Goal: Transaction & Acquisition: Purchase product/service

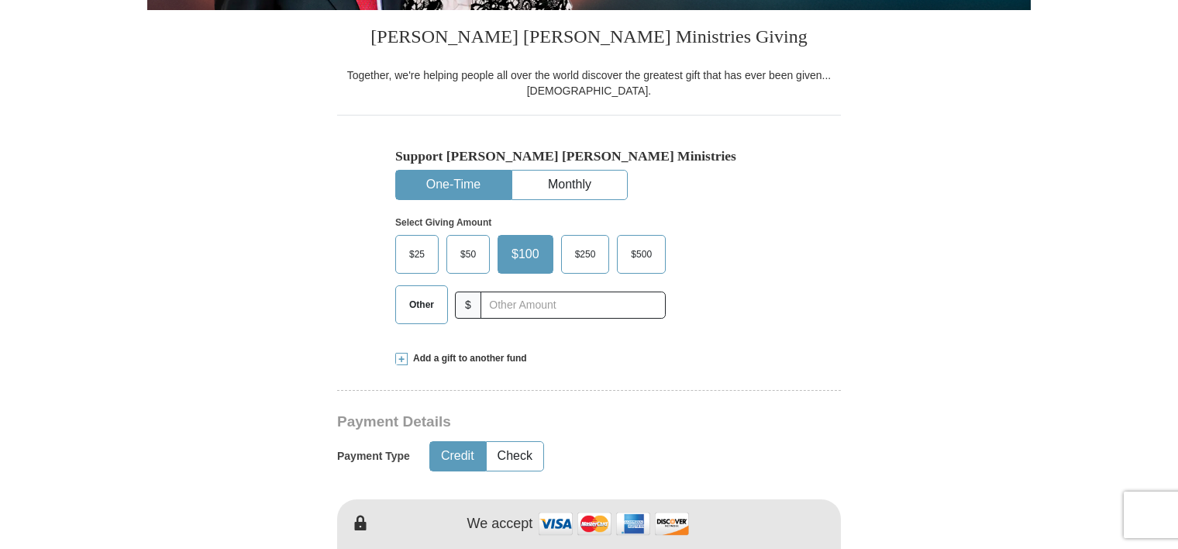
scroll to position [384, 0]
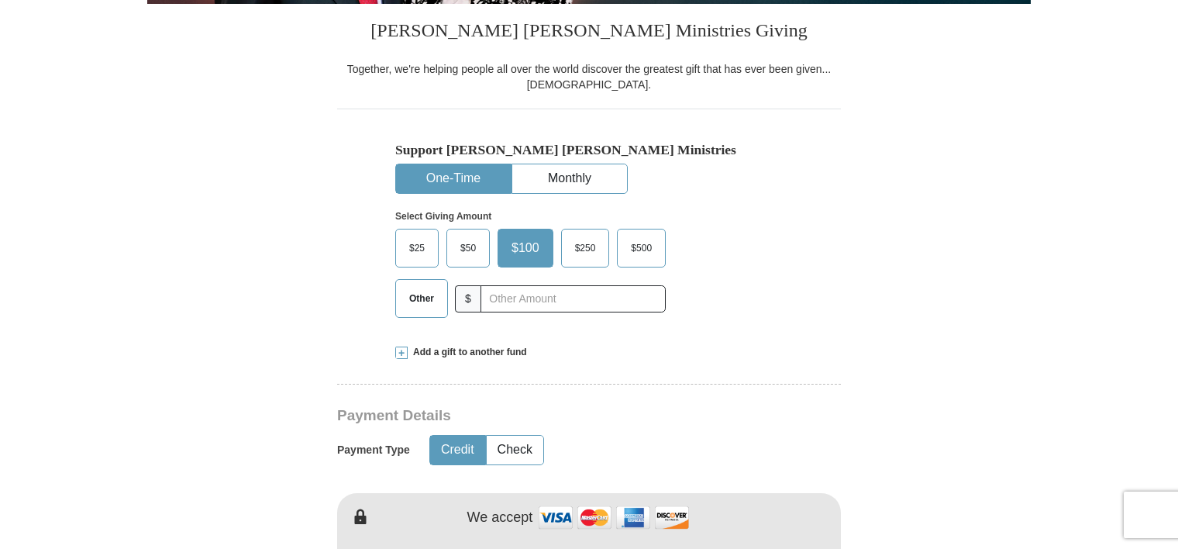
drag, startPoint x: 1176, startPoint y: 133, endPoint x: 1166, endPoint y: 157, distance: 26.8
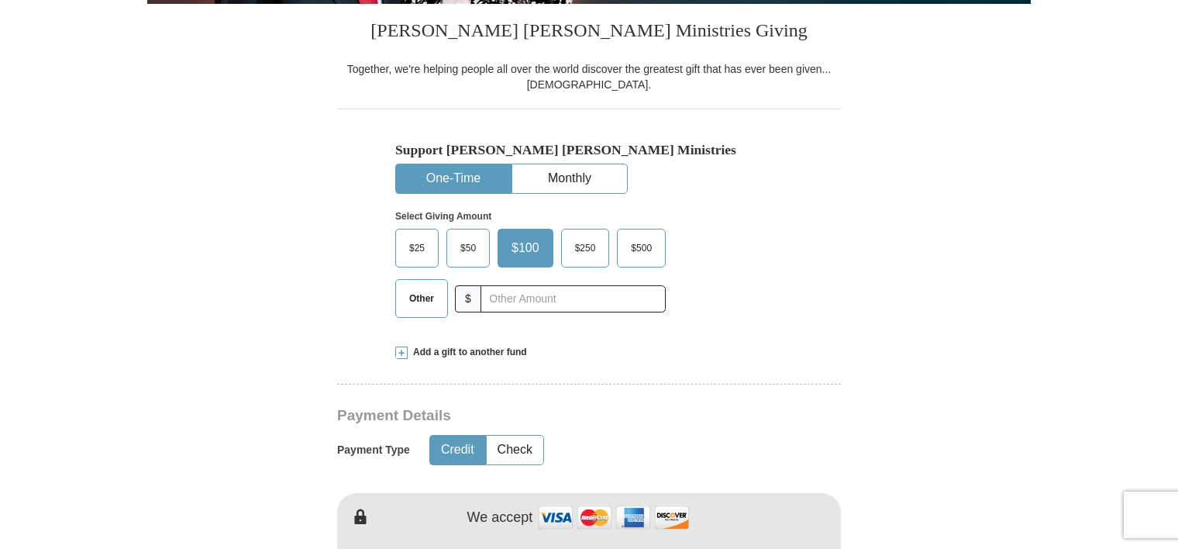
drag, startPoint x: 1166, startPoint y: 157, endPoint x: 1177, endPoint y: 190, distance: 34.3
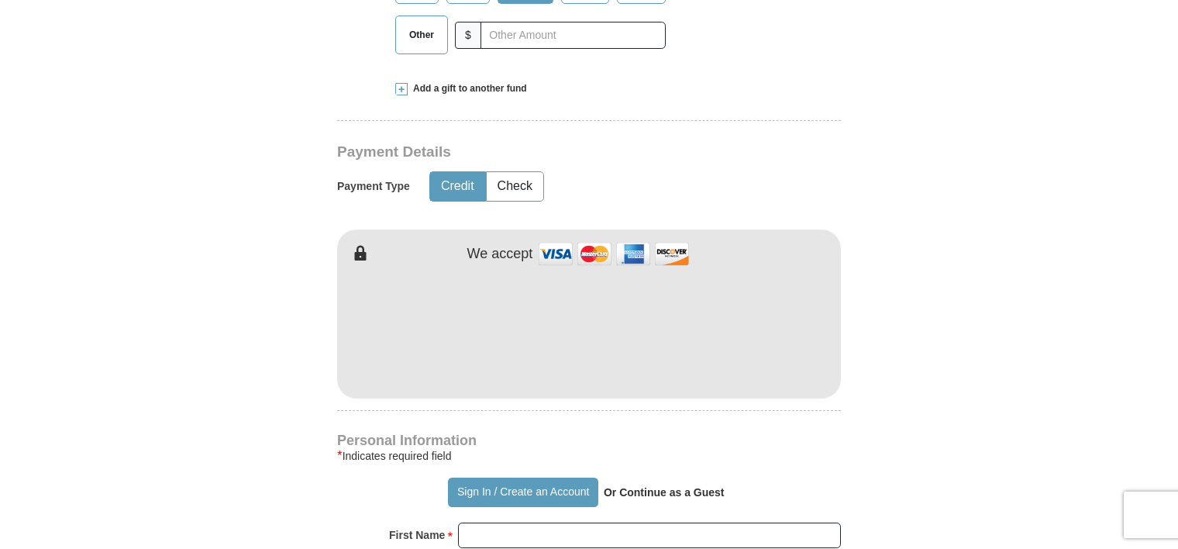
scroll to position [662, 0]
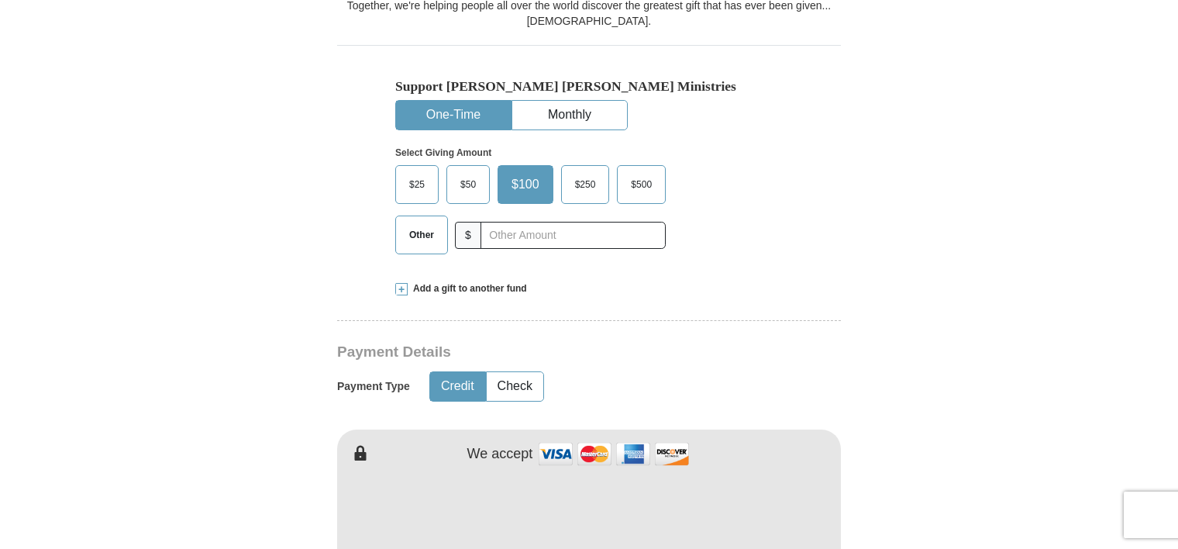
scroll to position [438, 0]
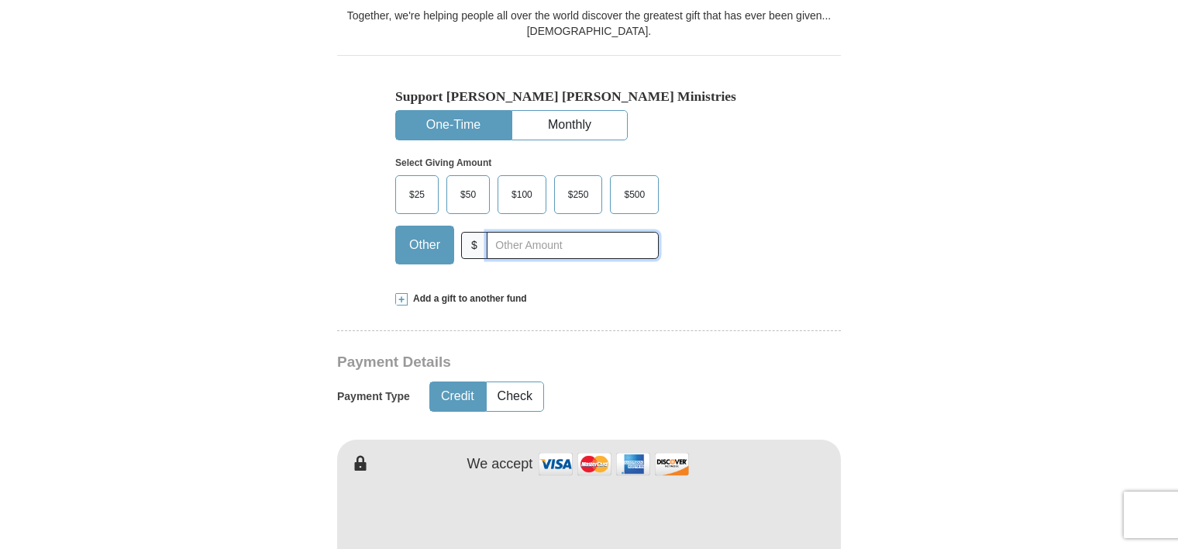
click at [484, 241] on div "Other $" at bounding box center [527, 245] width 264 height 39
click at [484, 241] on span "$" at bounding box center [474, 245] width 26 height 27
click at [481, 244] on span "$" at bounding box center [474, 245] width 26 height 27
click at [491, 243] on input "text" at bounding box center [573, 245] width 172 height 27
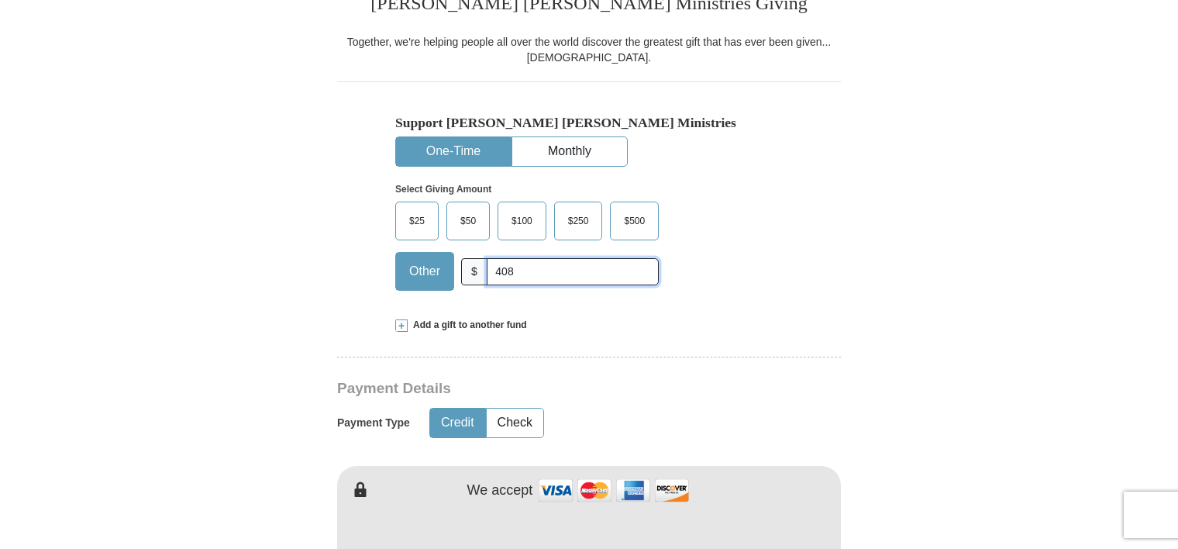
scroll to position [404, 0]
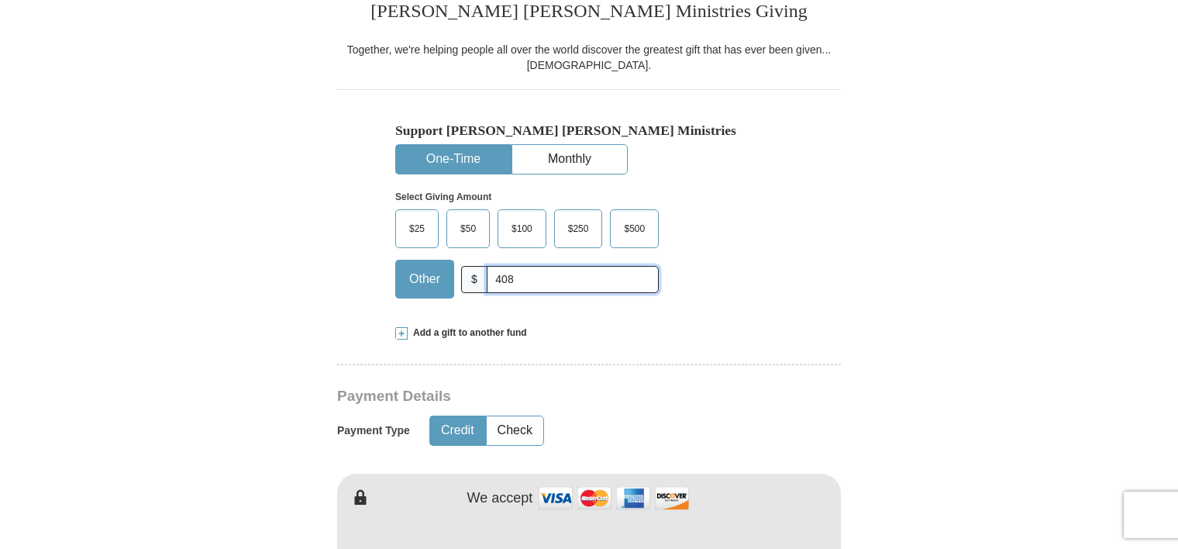
type input "408"
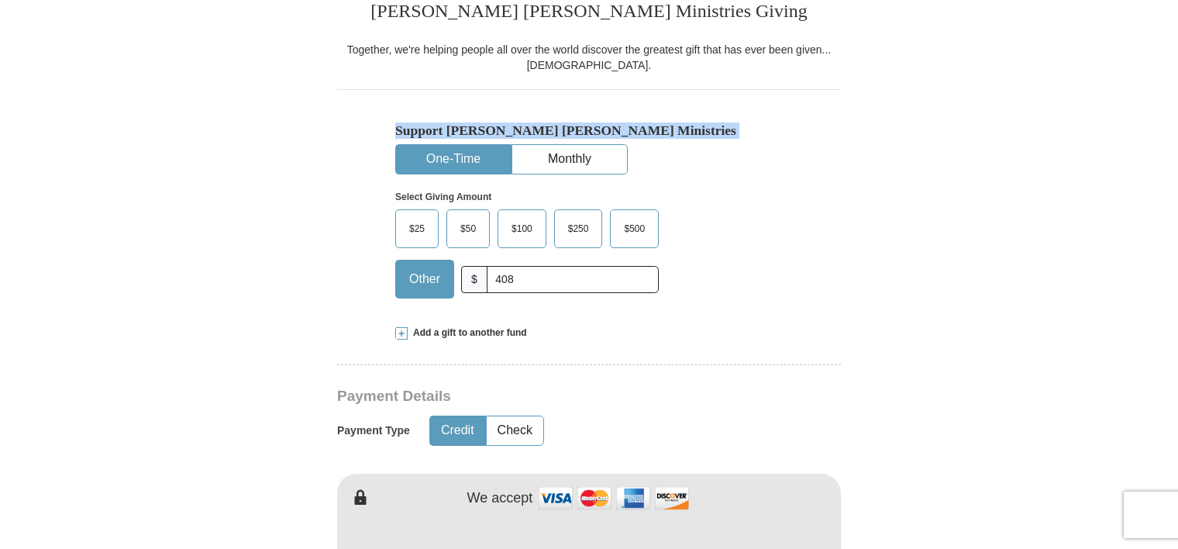
drag, startPoint x: 1168, startPoint y: 135, endPoint x: 1091, endPoint y: 171, distance: 84.6
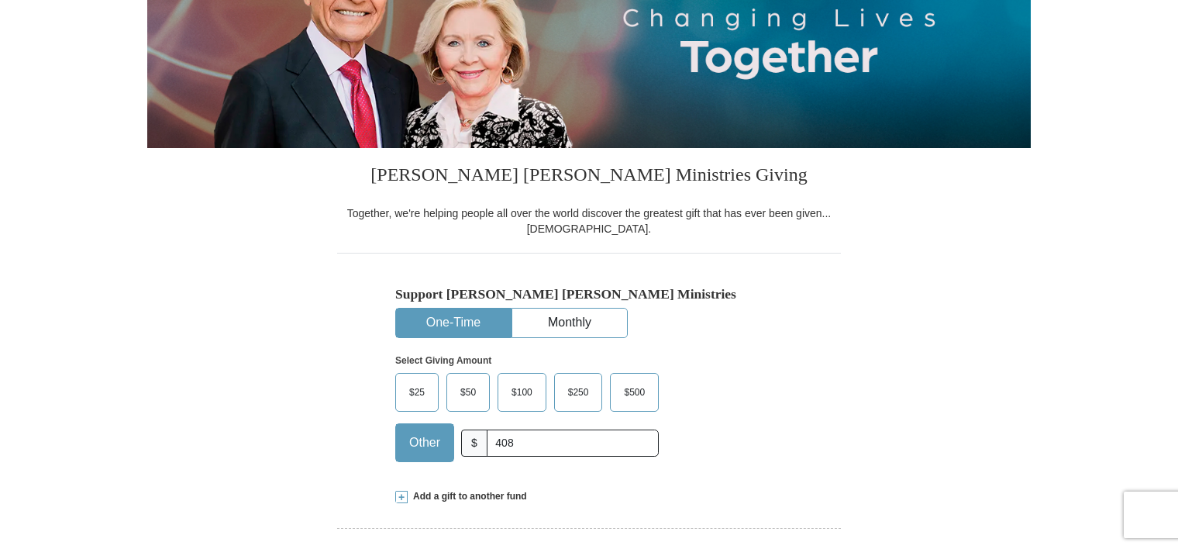
scroll to position [183, 0]
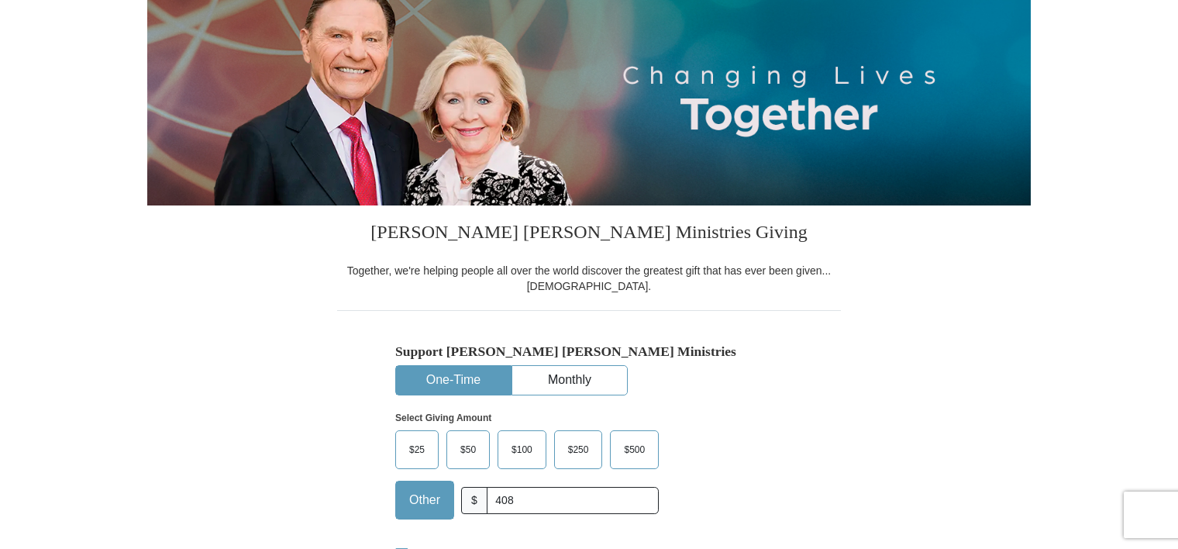
drag, startPoint x: 1179, startPoint y: 90, endPoint x: 841, endPoint y: 406, distance: 462.8
drag, startPoint x: 1175, startPoint y: 93, endPoint x: 1174, endPoint y: 114, distance: 20.9
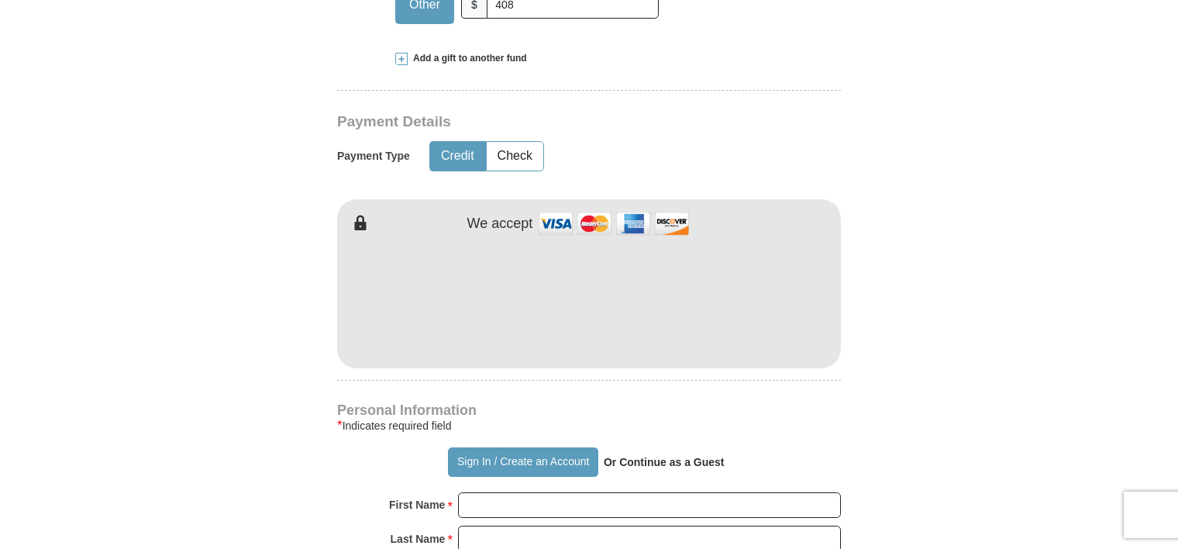
scroll to position [691, 0]
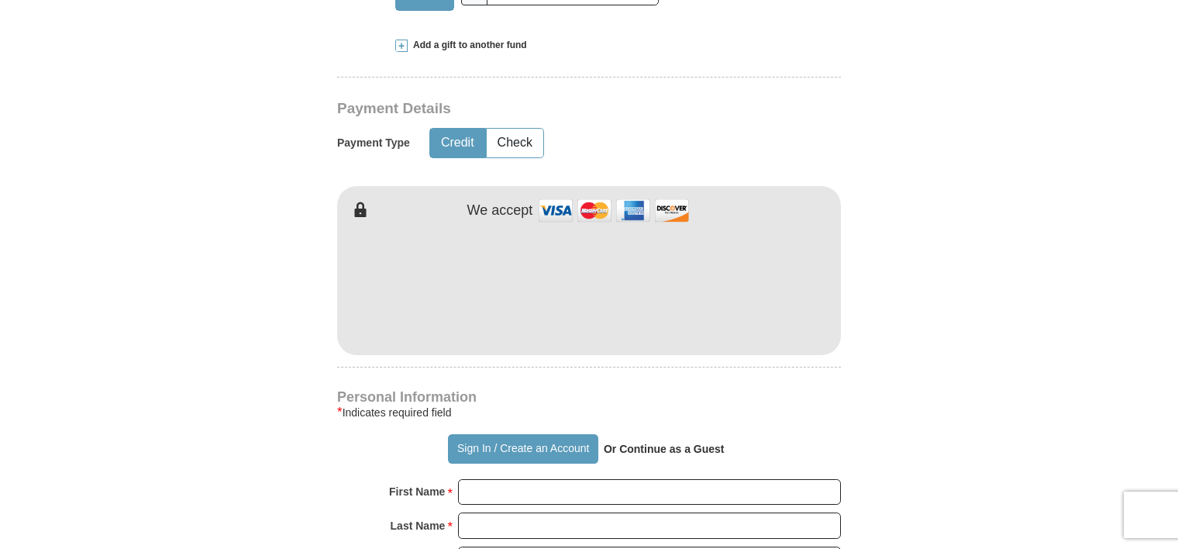
click at [488, 367] on hr at bounding box center [589, 367] width 504 height 1
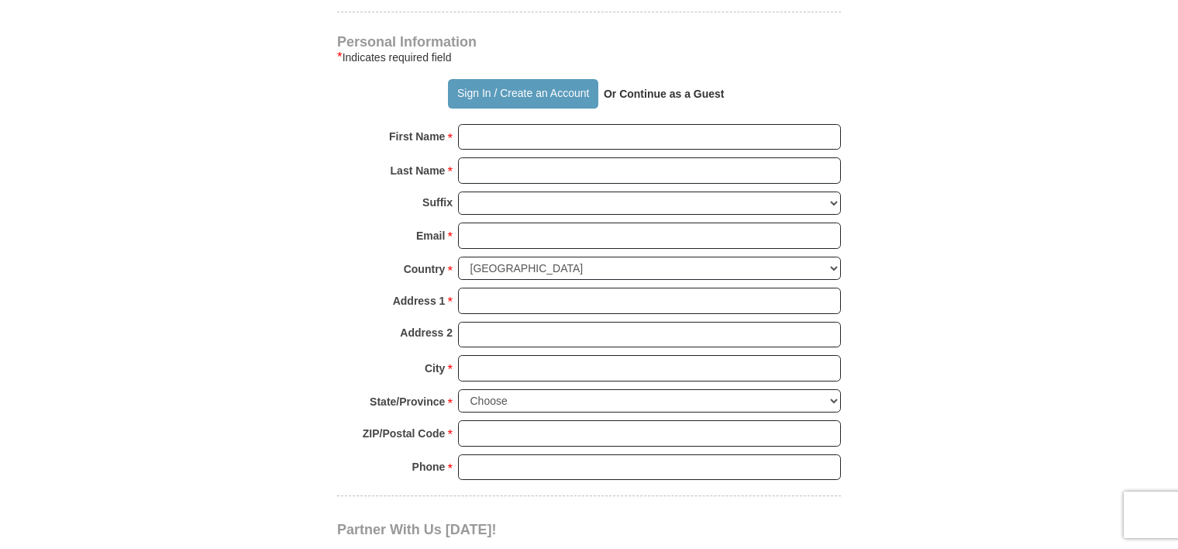
scroll to position [1043, 0]
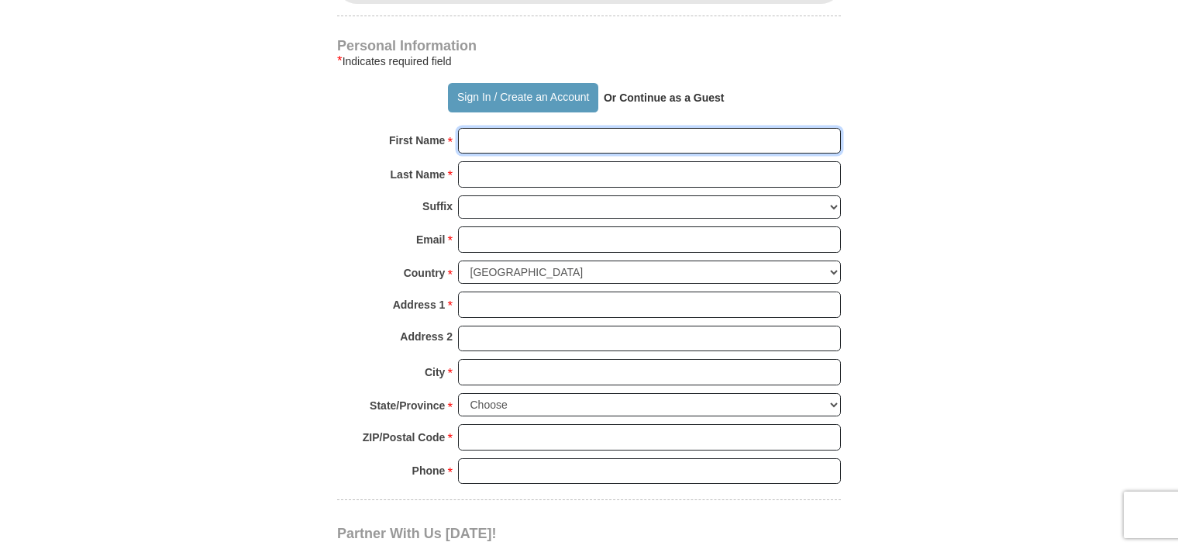
click at [467, 136] on input "First Name *" at bounding box center [649, 141] width 383 height 26
type input "[PERSON_NAME]"
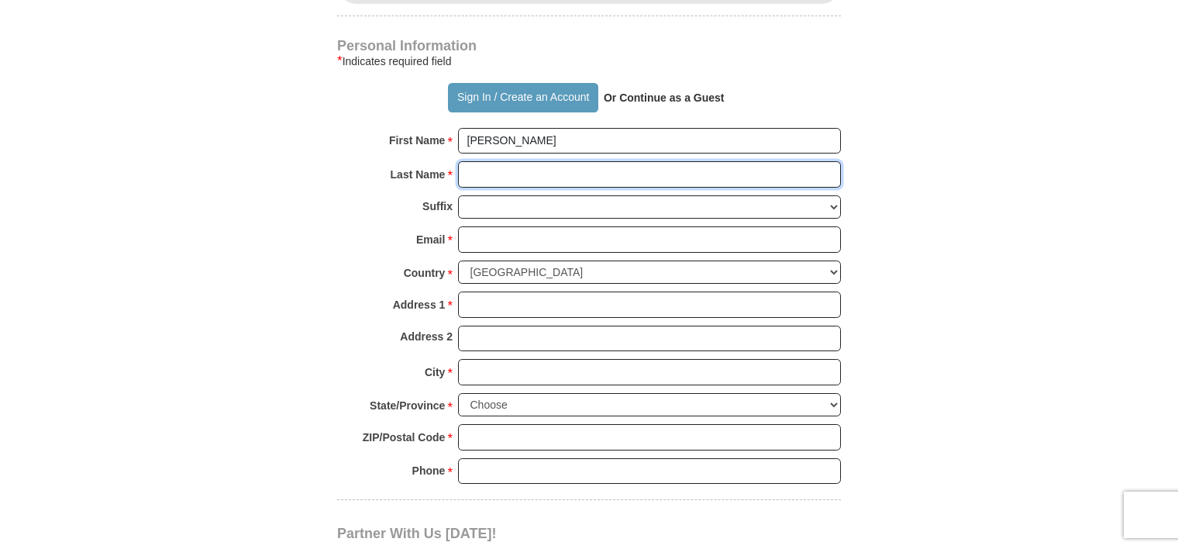
type input "[PERSON_NAME]"
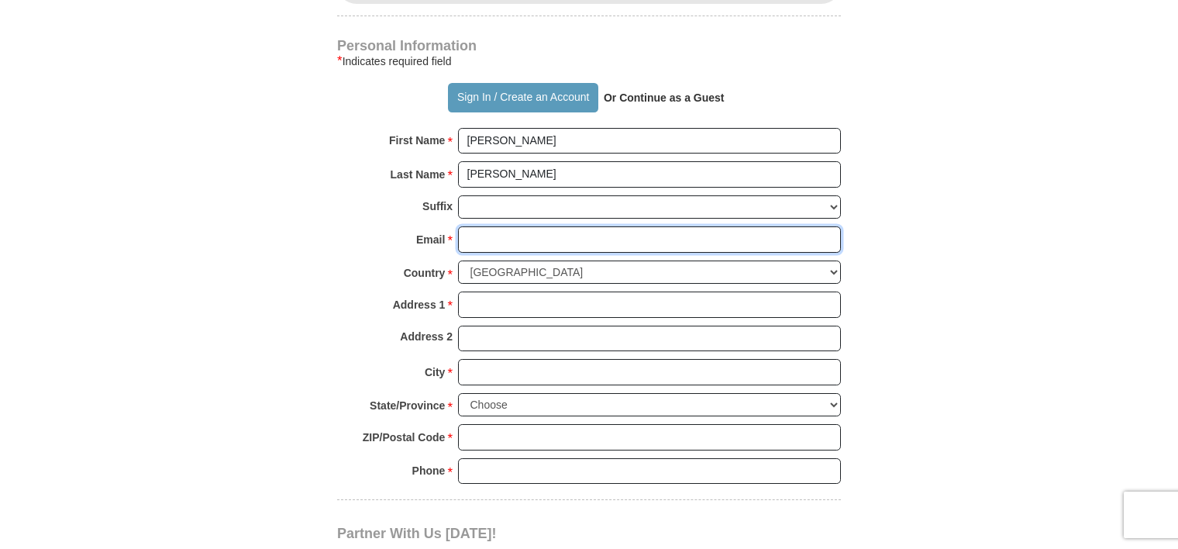
type input "[EMAIL_ADDRESS][DOMAIN_NAME]"
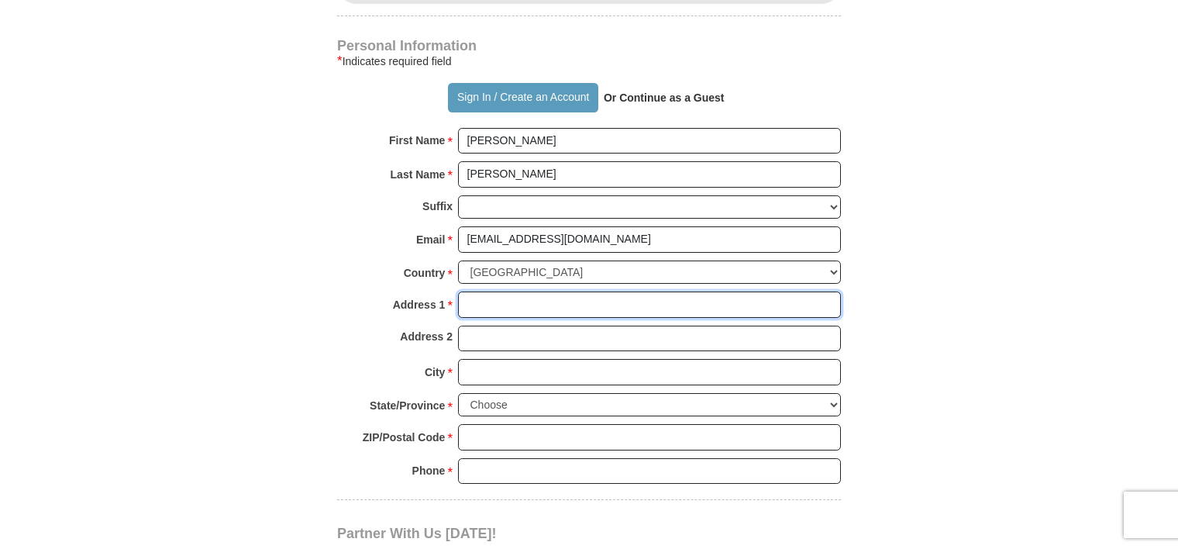
type input "86 old KY 7"
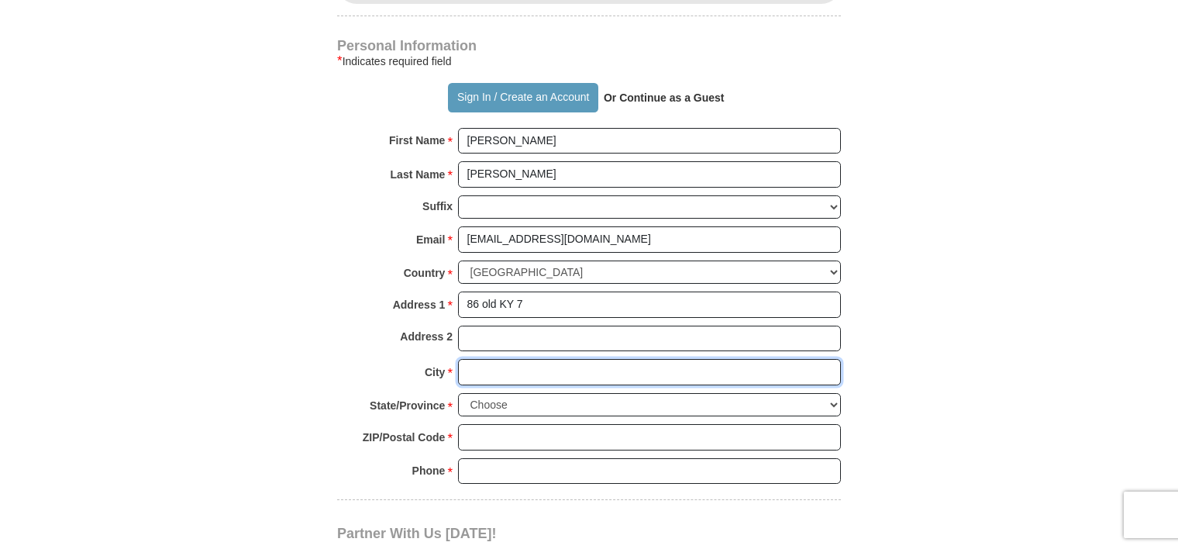
type input "[PERSON_NAME] Hook"
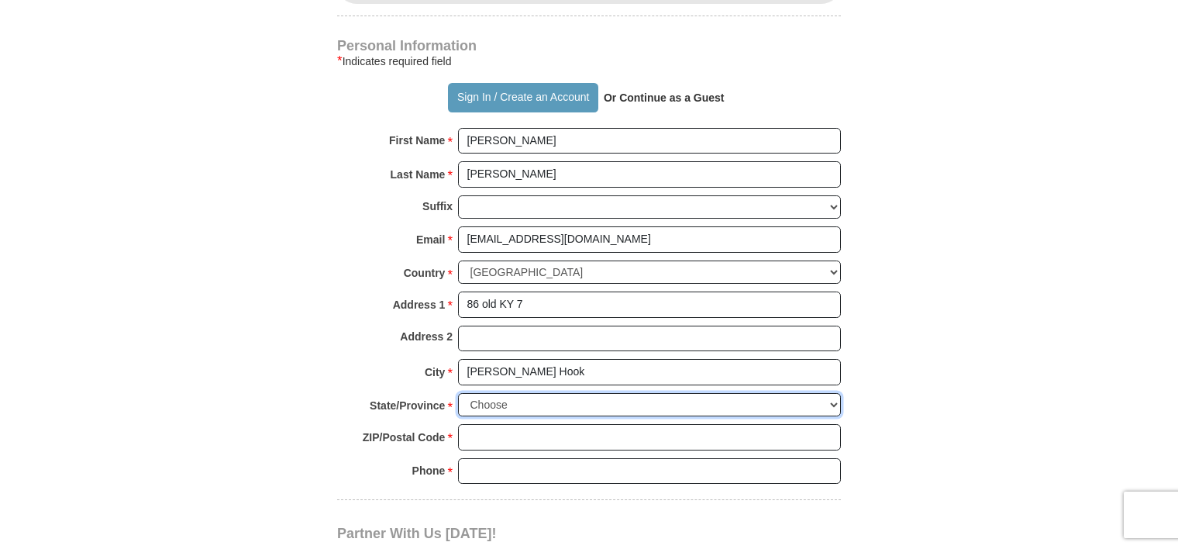
select select "KY"
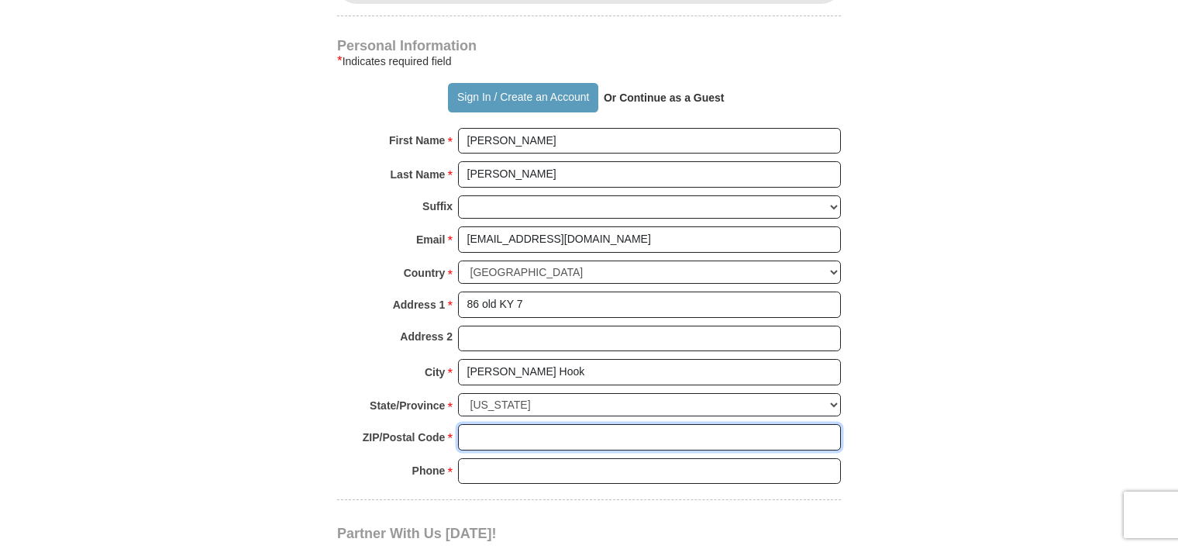
type input "41171"
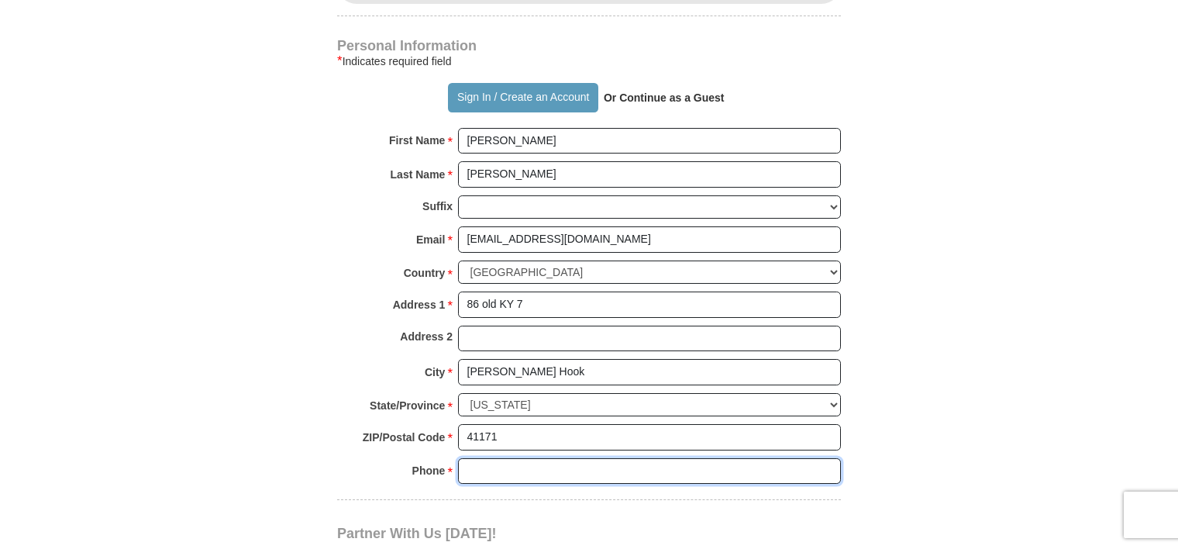
type input "8562972428"
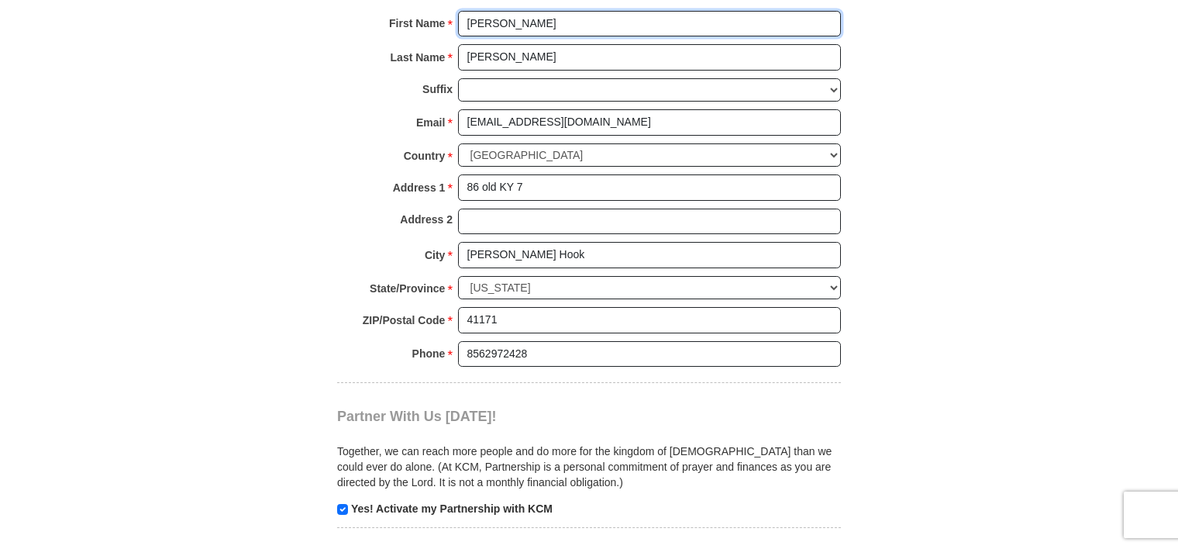
scroll to position [1150, 0]
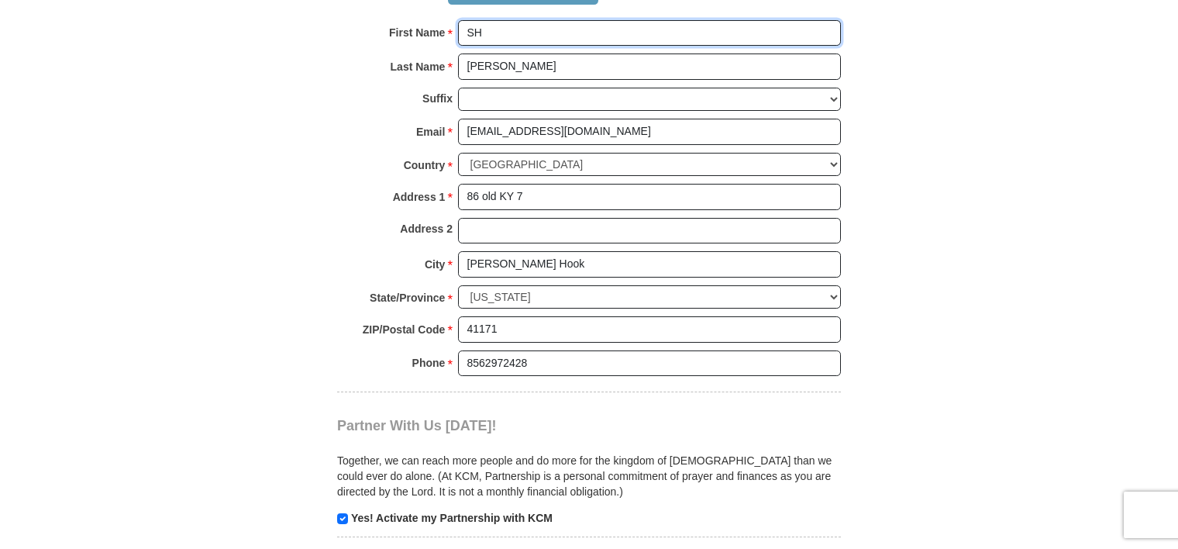
type input "S"
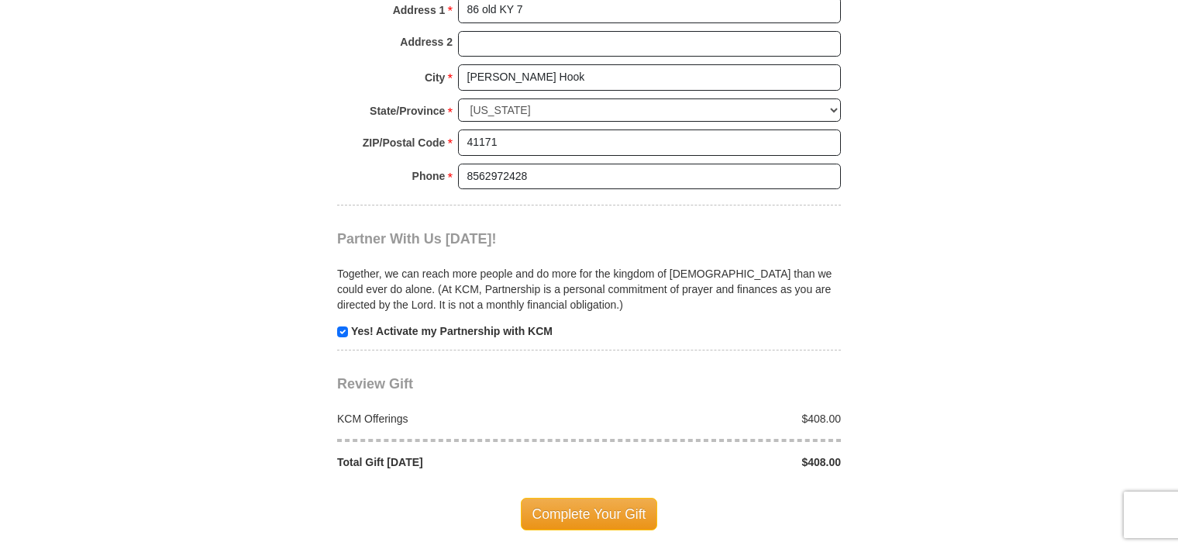
scroll to position [1380, 0]
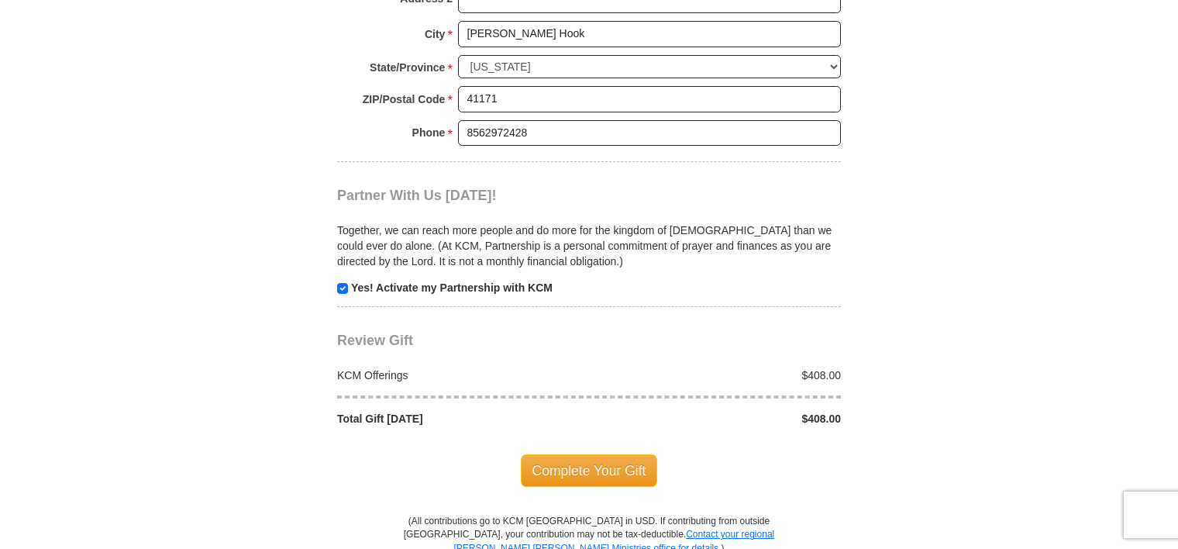
type input "[PERSON_NAME]"
click at [1177, 310] on body "Sign In Already have an account? Sign in for faster giving. Don't have an accou…" at bounding box center [589, 104] width 1178 height 2969
drag, startPoint x: 1177, startPoint y: 310, endPoint x: 1177, endPoint y: 332, distance: 21.7
click at [1177, 332] on body "Sign In Already have an account? Sign in for faster giving. Don't have an accou…" at bounding box center [589, 104] width 1178 height 2969
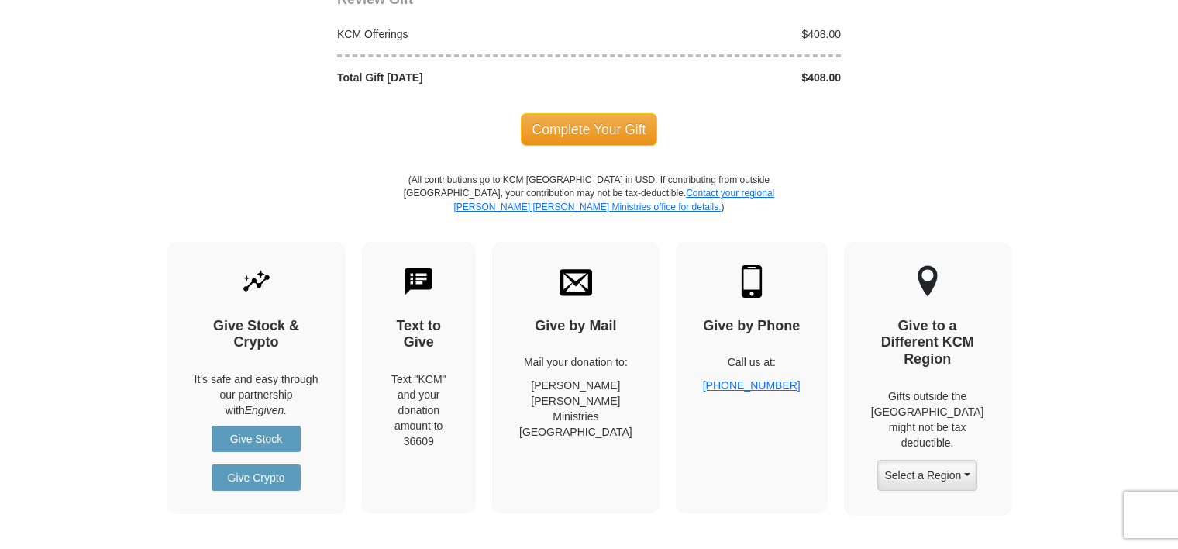
scroll to position [1725, 0]
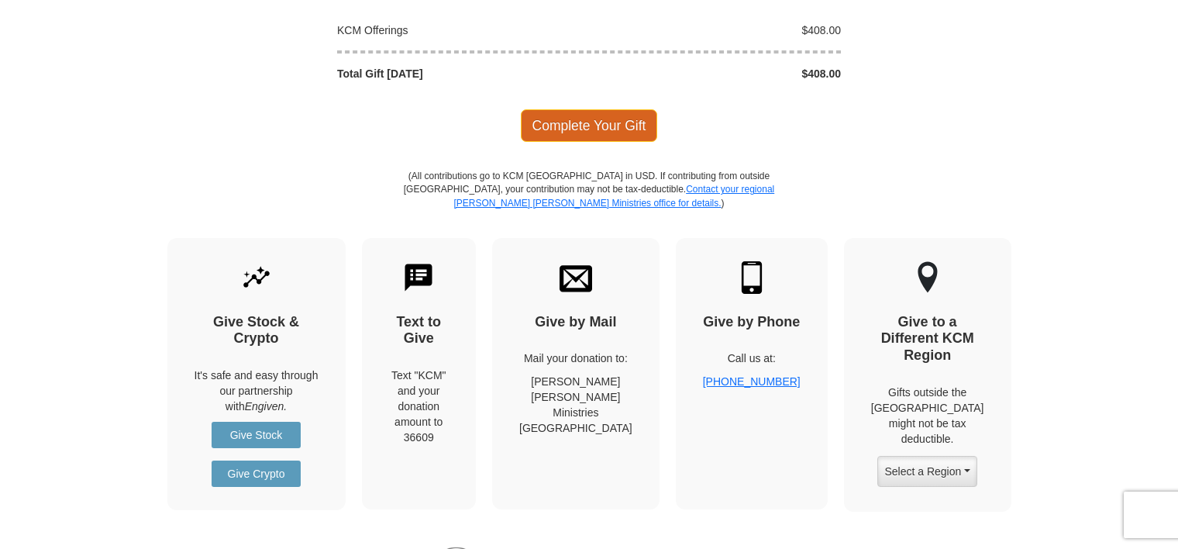
click at [561, 117] on span "Complete Your Gift" at bounding box center [589, 125] width 137 height 33
